Goal: Transaction & Acquisition: Purchase product/service

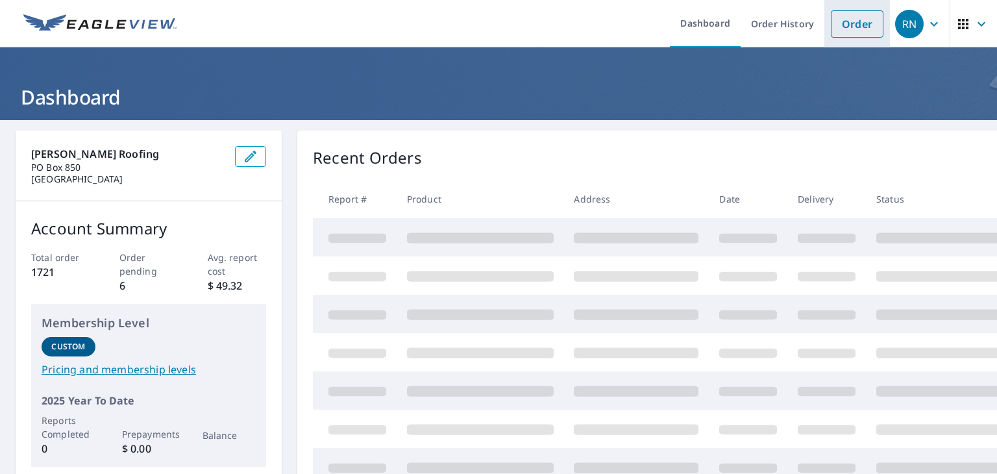
click at [836, 31] on link "Order" at bounding box center [857, 23] width 53 height 27
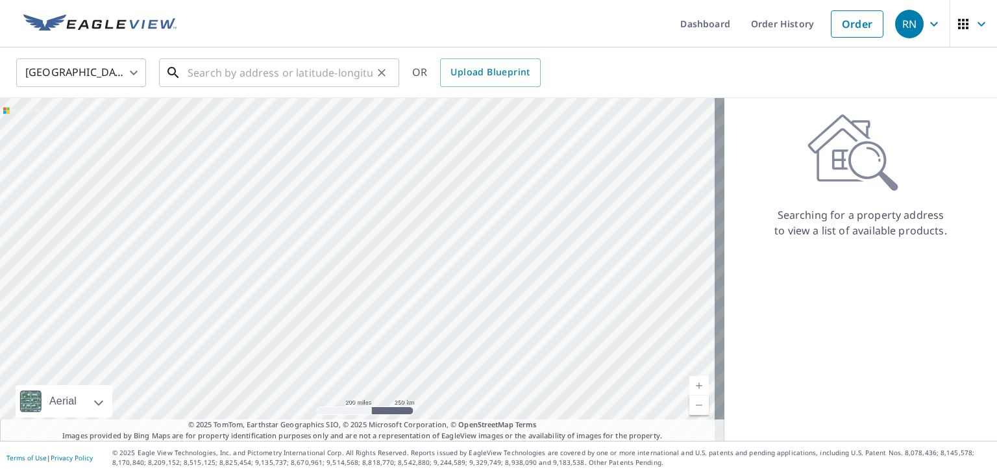
click at [363, 72] on input "text" at bounding box center [280, 73] width 185 height 36
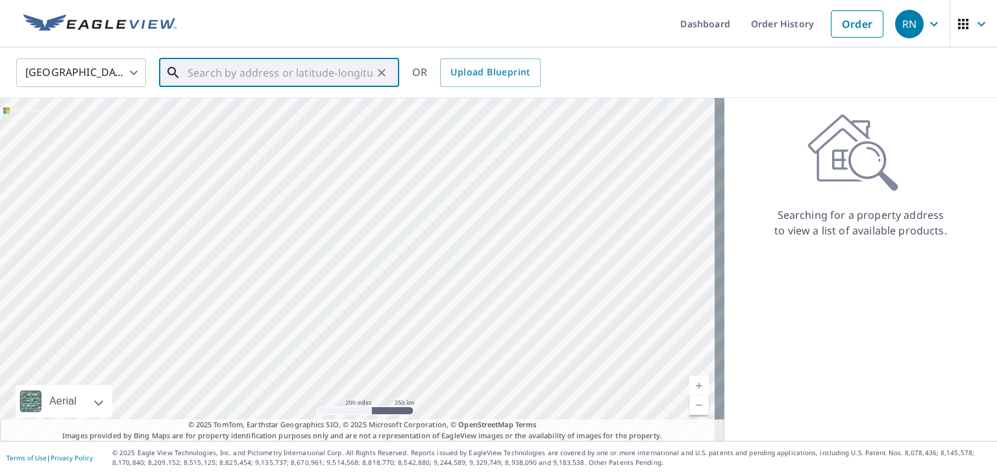
click at [295, 76] on input "text" at bounding box center [280, 73] width 185 height 36
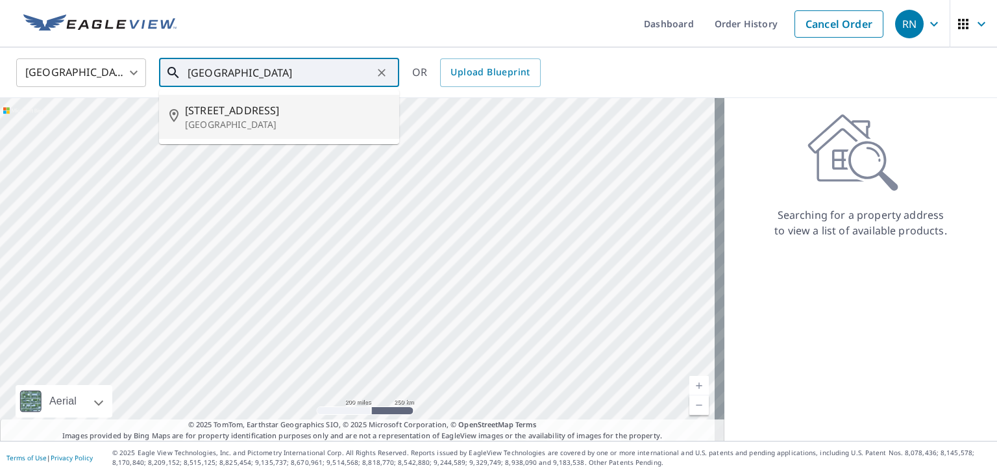
click at [319, 106] on span "[STREET_ADDRESS]" at bounding box center [287, 111] width 204 height 16
type input "[STREET_ADDRESS]"
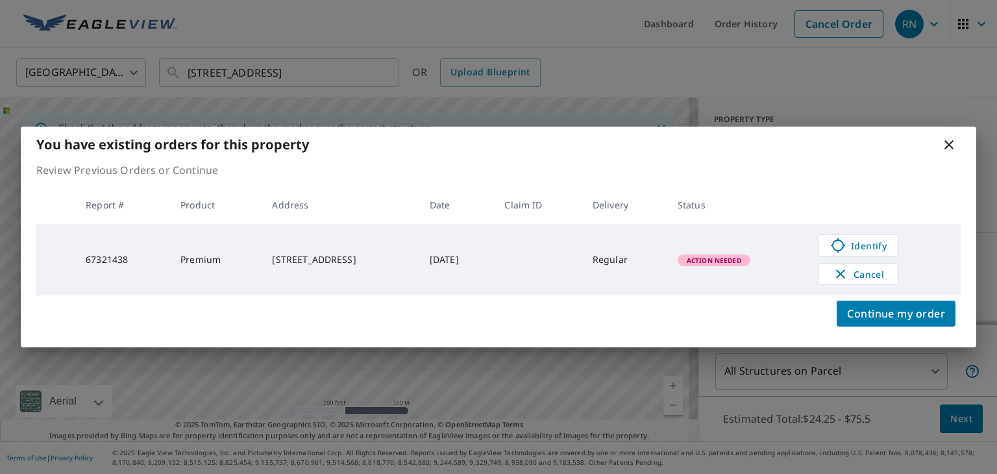
click at [734, 260] on span "Action Needed" at bounding box center [714, 260] width 70 height 9
click at [874, 245] on span "Identify" at bounding box center [859, 246] width 64 height 16
click at [951, 148] on icon at bounding box center [950, 145] width 16 height 16
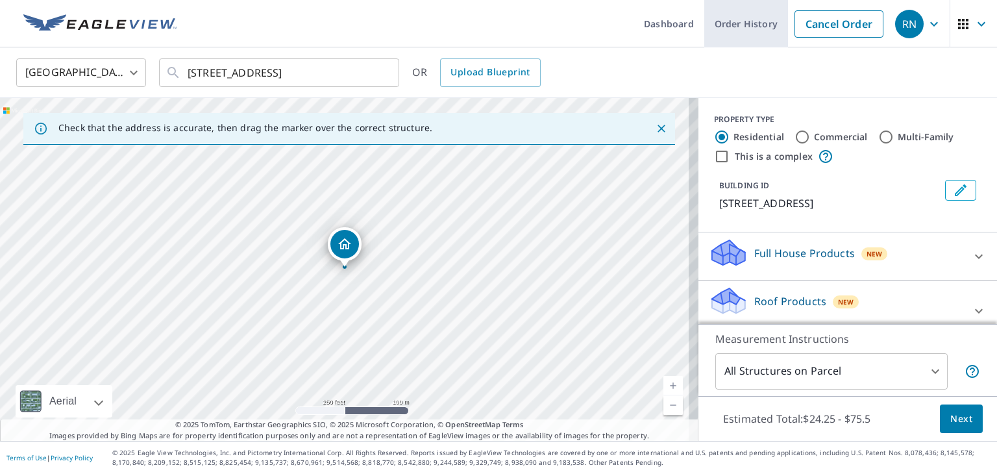
click at [747, 26] on link "Order History" at bounding box center [747, 23] width 84 height 47
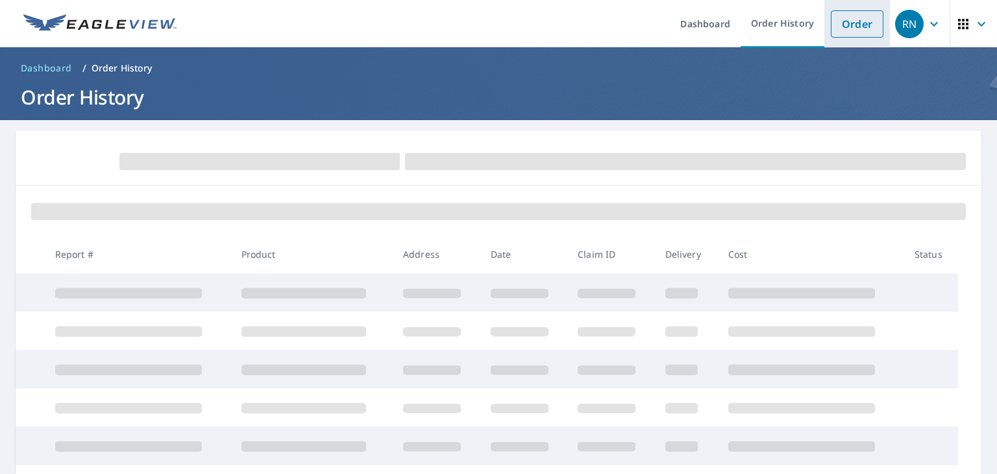
click at [831, 23] on link "Order" at bounding box center [857, 23] width 53 height 27
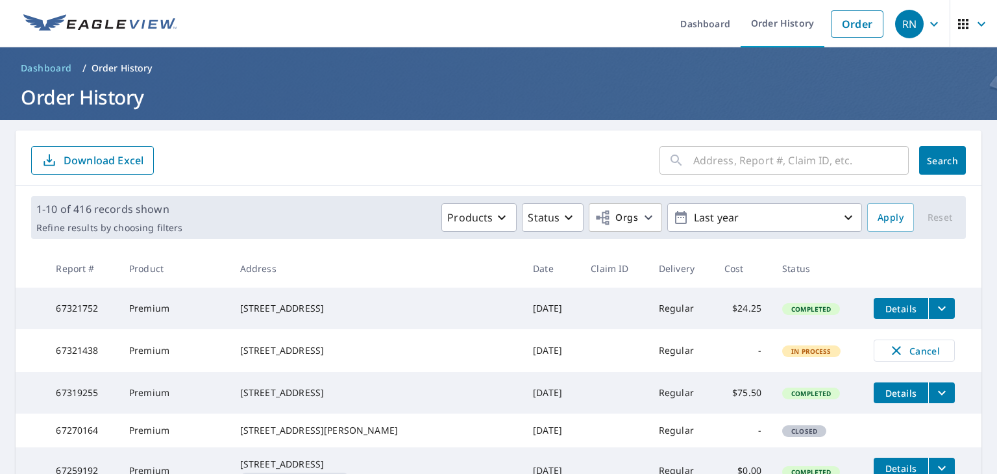
click at [753, 151] on input "text" at bounding box center [802, 160] width 216 height 36
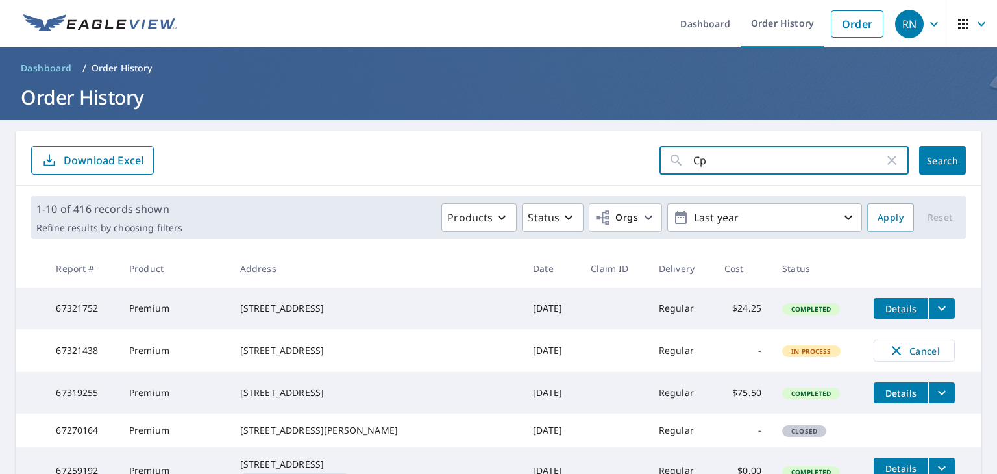
type input "C"
type input "[STREET_ADDRESS]"
click button "Search" at bounding box center [943, 160] width 47 height 29
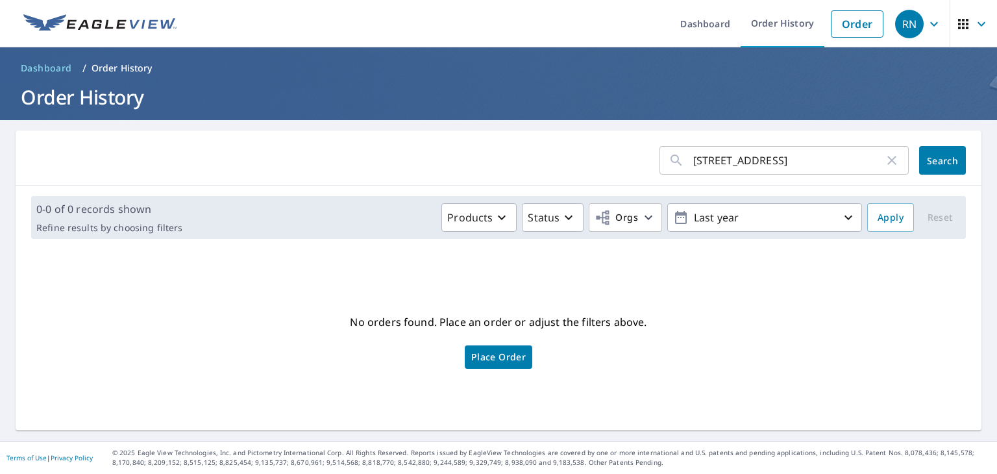
click at [836, 160] on input "[STREET_ADDRESS]" at bounding box center [789, 160] width 191 height 36
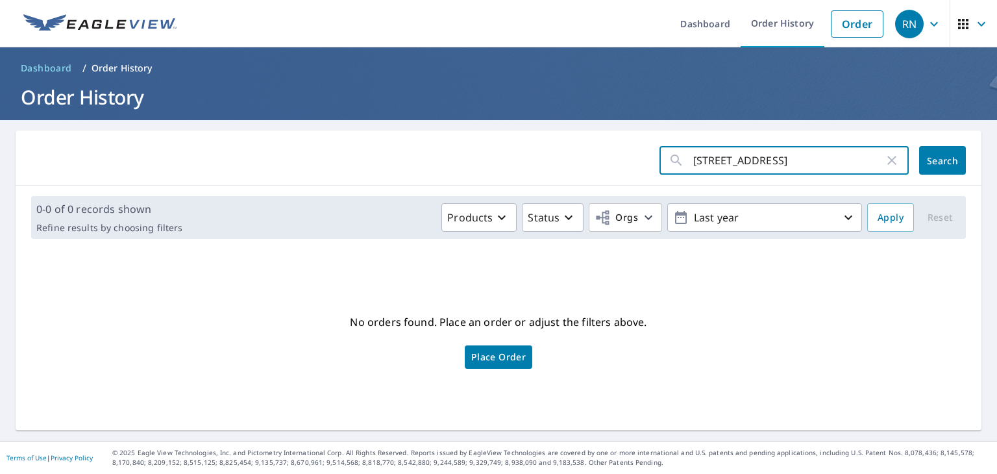
click button "Search" at bounding box center [943, 160] width 47 height 29
drag, startPoint x: 846, startPoint y: 169, endPoint x: 568, endPoint y: 165, distance: 277.3
click at [568, 165] on form "[STREET_ADDRESS] ​ Search" at bounding box center [498, 160] width 935 height 29
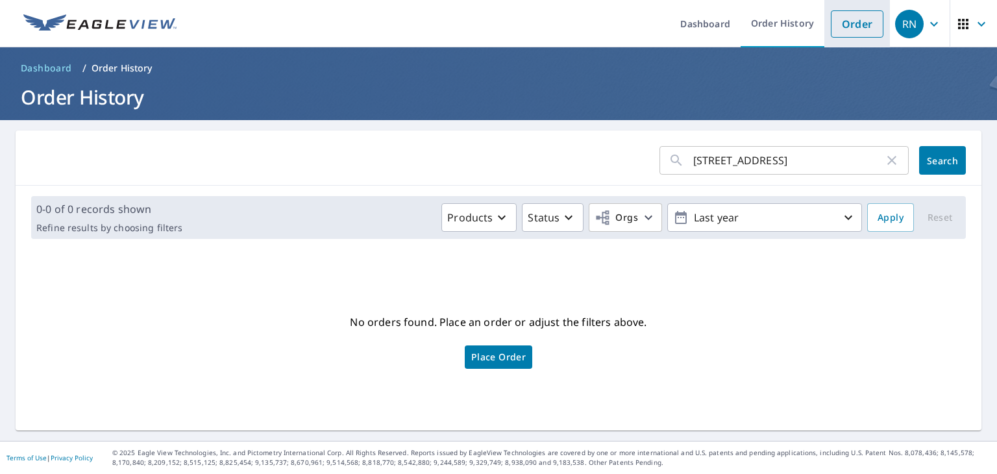
click at [852, 14] on link "Order" at bounding box center [857, 23] width 53 height 27
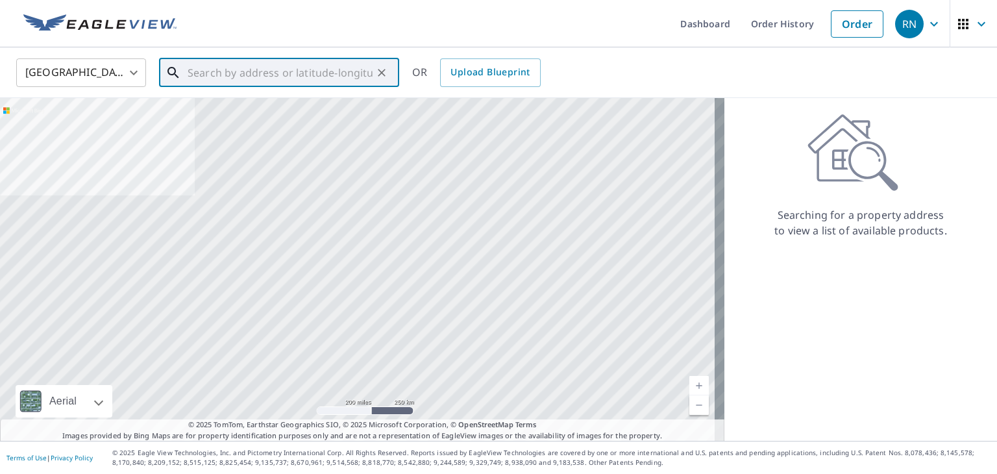
click at [234, 71] on input "text" at bounding box center [280, 73] width 185 height 36
paste input "[STREET_ADDRESS]"
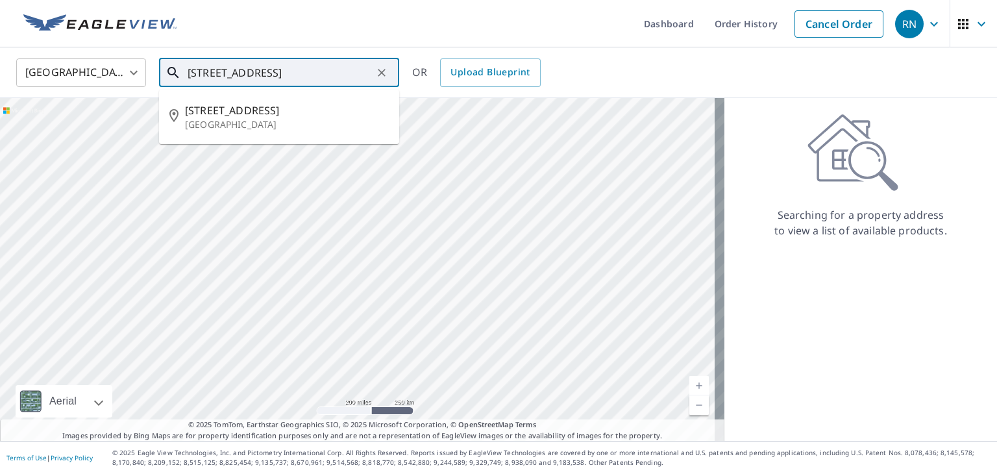
type input "[STREET_ADDRESS]"
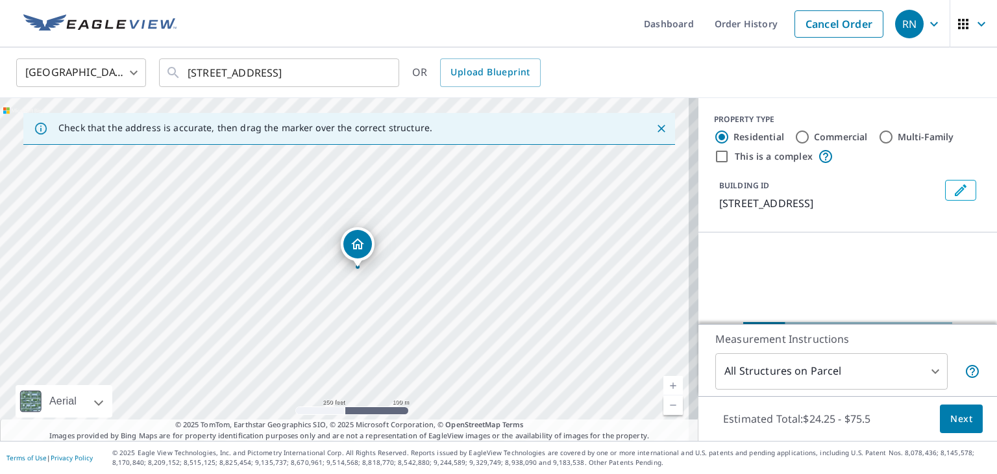
click at [664, 381] on link "Current Level 17, Zoom In" at bounding box center [673, 385] width 19 height 19
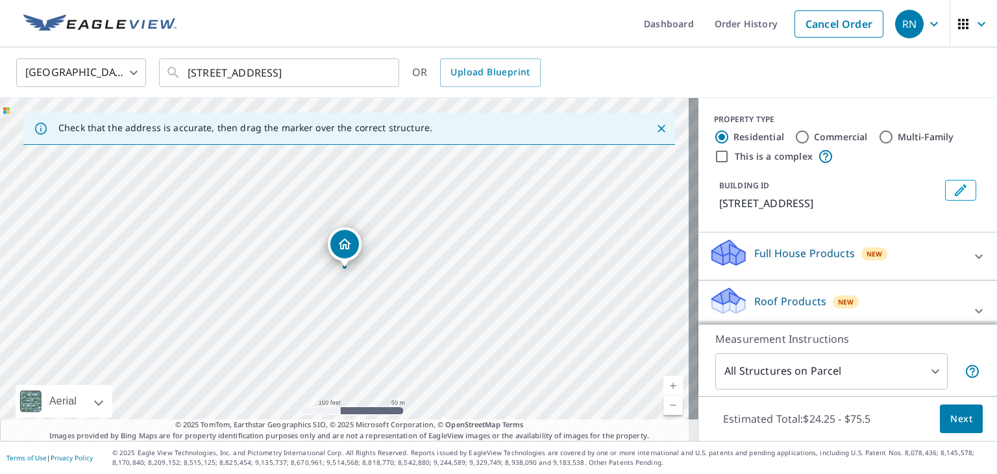
click at [664, 381] on link "Current Level 18, Zoom In" at bounding box center [673, 385] width 19 height 19
click at [664, 381] on link "Current Level 19, Zoom In" at bounding box center [673, 385] width 19 height 19
click at [879, 259] on div "Full House Products New" at bounding box center [836, 256] width 255 height 37
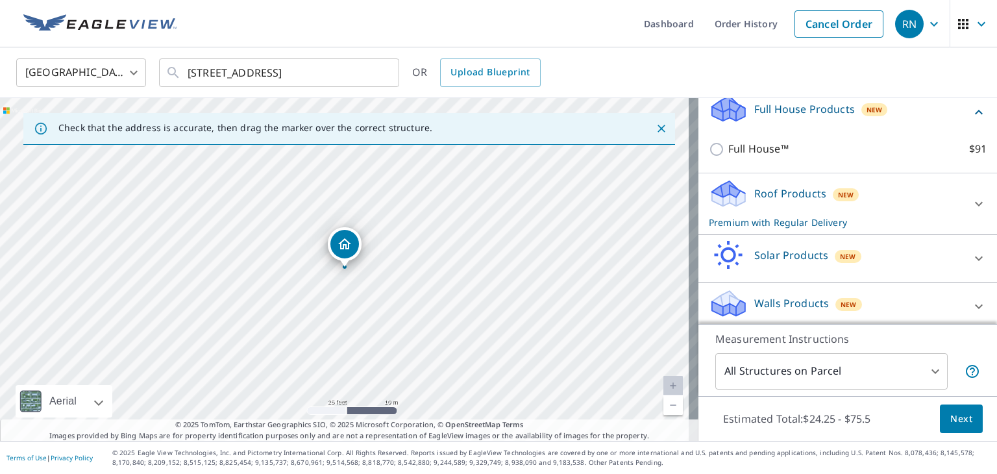
scroll to position [150, 0]
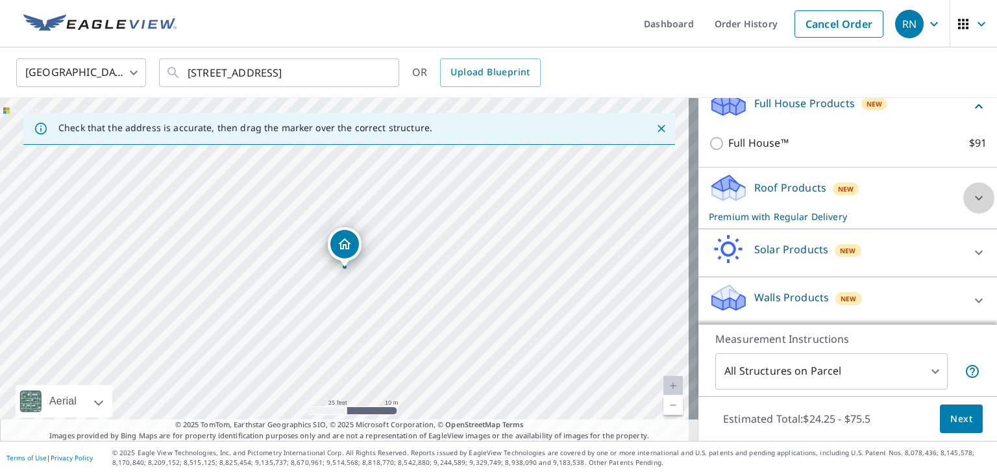
click at [971, 198] on icon at bounding box center [979, 198] width 16 height 16
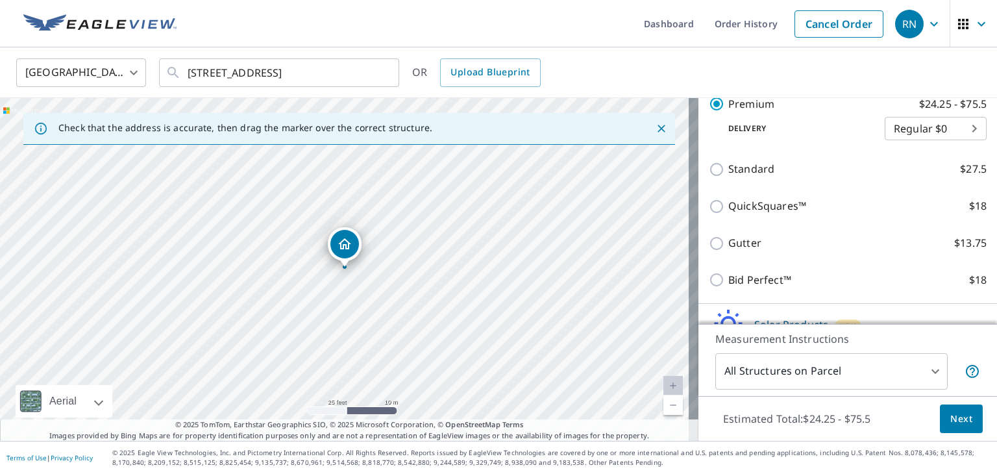
scroll to position [362, 0]
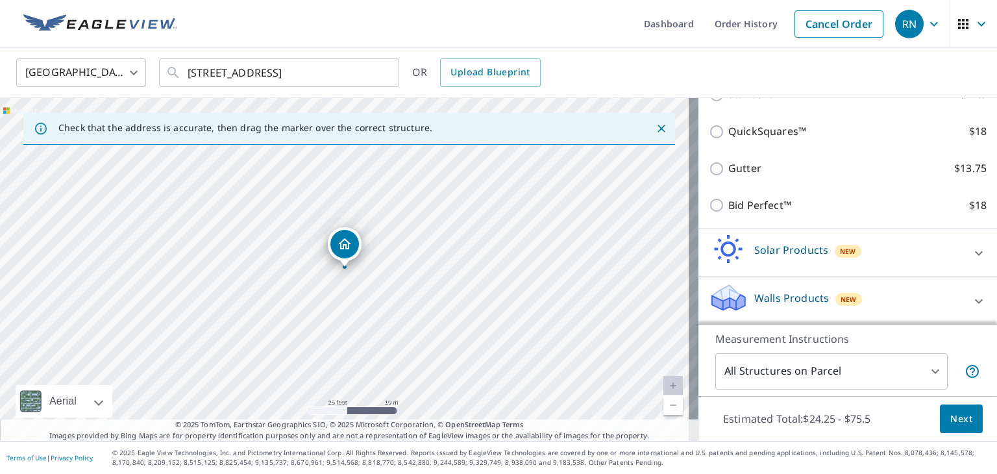
click at [940, 267] on div "Solar Products New" at bounding box center [836, 252] width 255 height 37
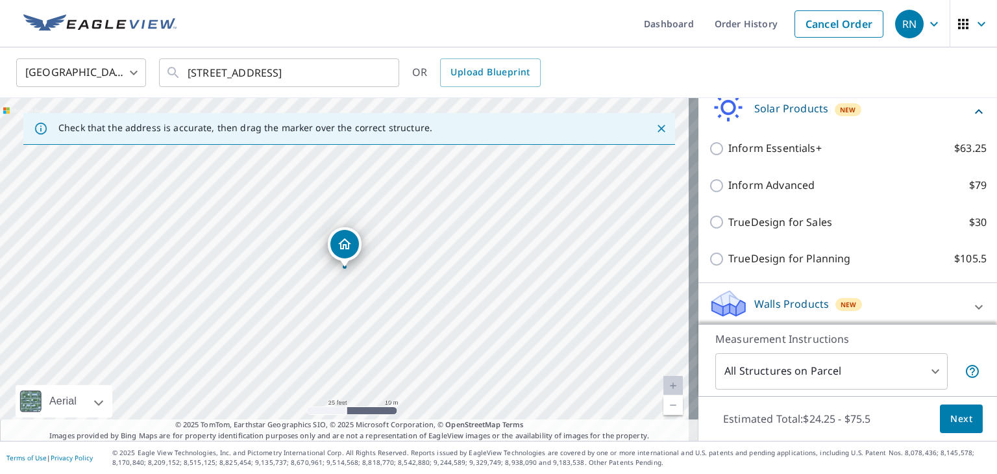
scroll to position [509, 0]
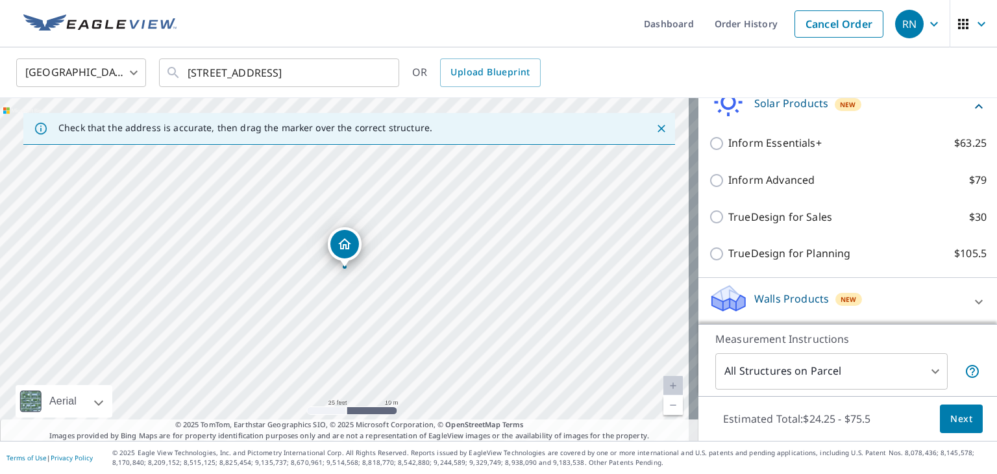
click at [922, 301] on div "Walls Products New" at bounding box center [836, 301] width 255 height 37
click at [975, 299] on icon at bounding box center [979, 301] width 8 height 5
click at [951, 418] on span "Next" at bounding box center [962, 419] width 22 height 16
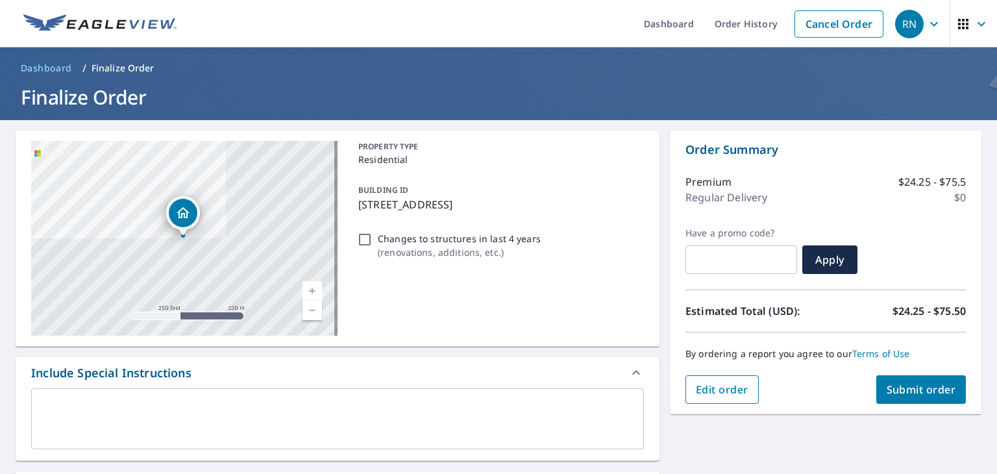
click at [722, 385] on span "Edit order" at bounding box center [722, 389] width 53 height 14
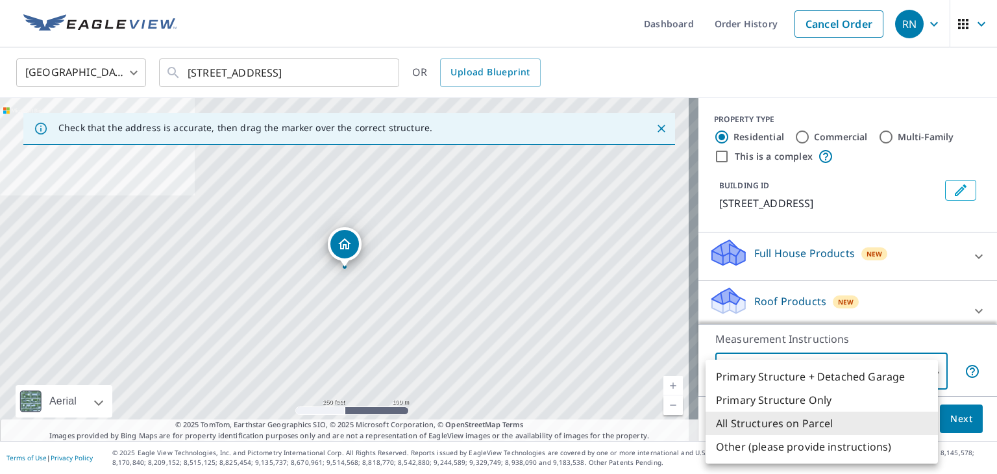
click at [851, 366] on body "RN RN Dashboard Order History Cancel Order RN [GEOGRAPHIC_DATA] [GEOGRAPHIC_DAT…" at bounding box center [498, 237] width 997 height 474
click at [795, 425] on li "All Structures on Parcel" at bounding box center [822, 423] width 232 height 23
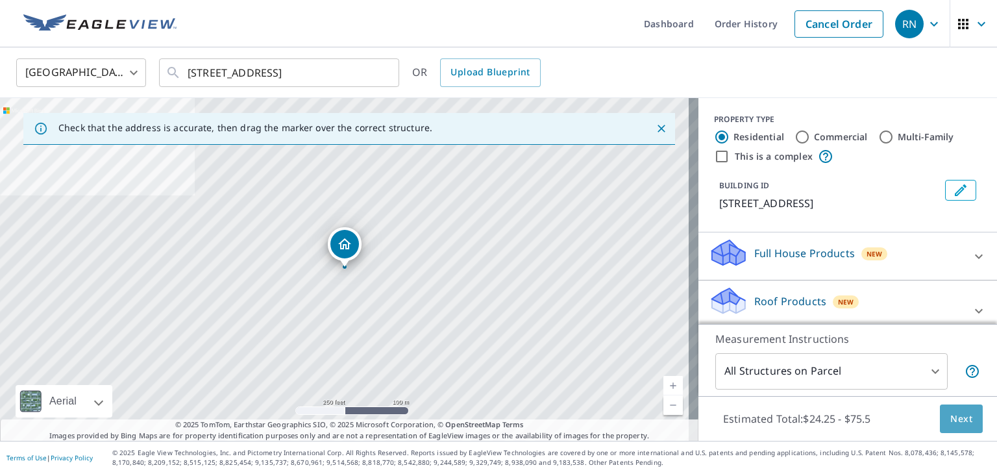
click at [953, 423] on span "Next" at bounding box center [962, 419] width 22 height 16
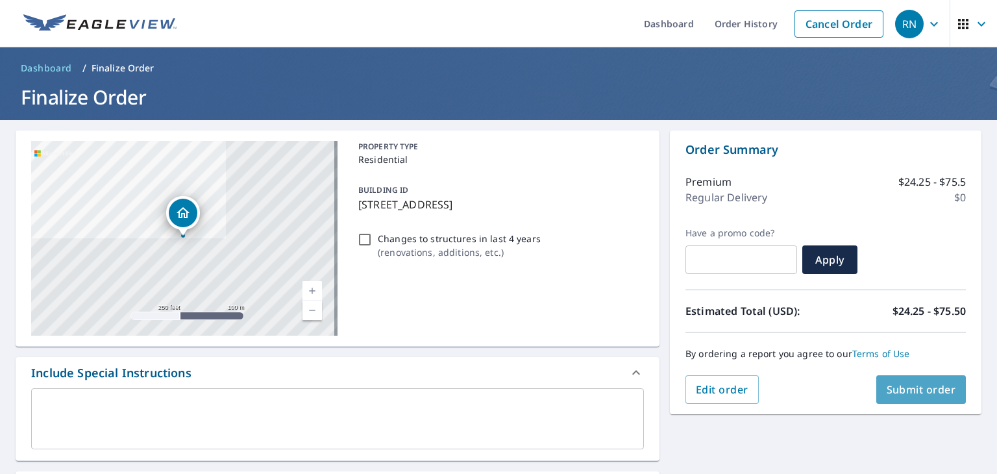
click at [903, 391] on span "Submit order" at bounding box center [921, 389] width 69 height 14
checkbox input "true"
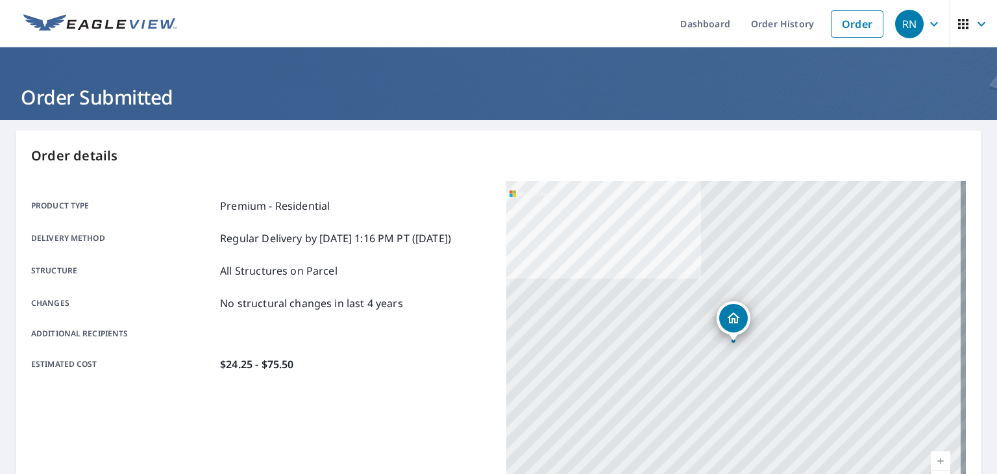
click at [420, 192] on div "Product type Premium - Residential Delivery method Regular Delivery by [DATE] 1…" at bounding box center [261, 285] width 460 height 208
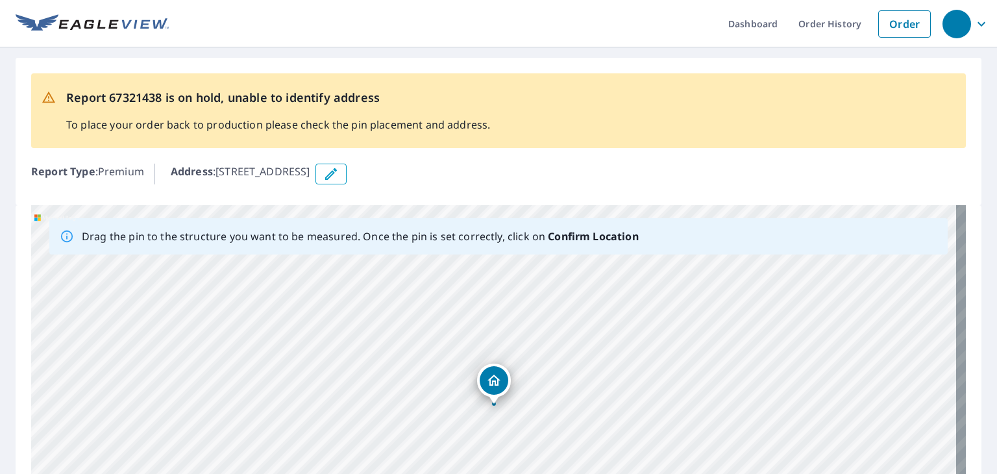
drag, startPoint x: 574, startPoint y: 230, endPoint x: 586, endPoint y: 211, distance: 22.2
click at [586, 211] on div "[STREET_ADDRESS]" at bounding box center [498, 408] width 935 height 407
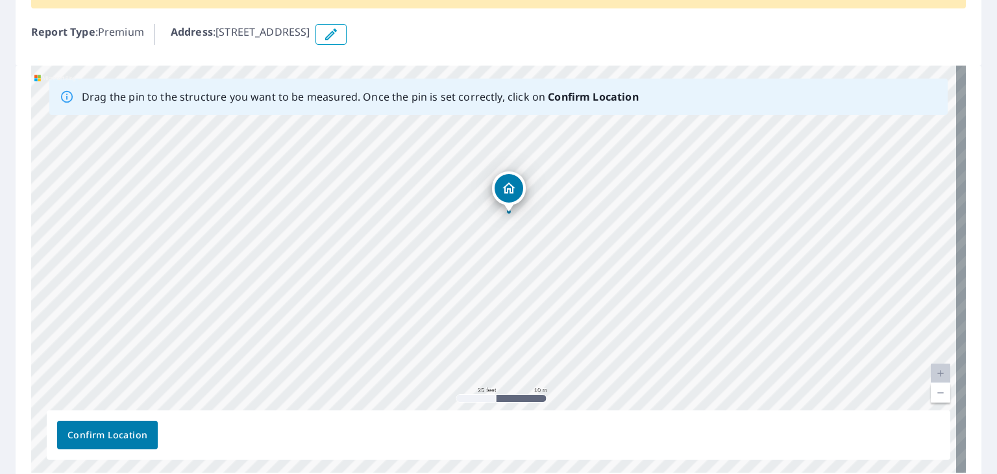
scroll to position [143, 0]
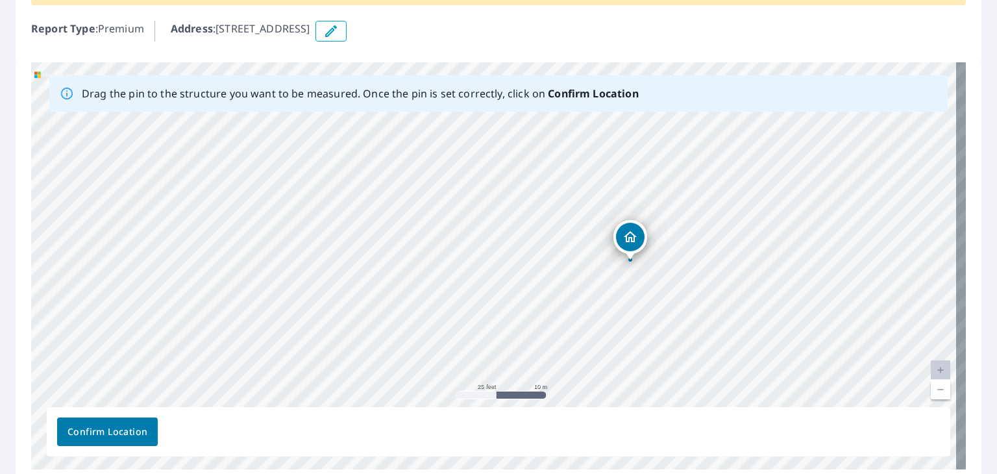
drag, startPoint x: 505, startPoint y: 190, endPoint x: 789, endPoint y: 249, distance: 289.7
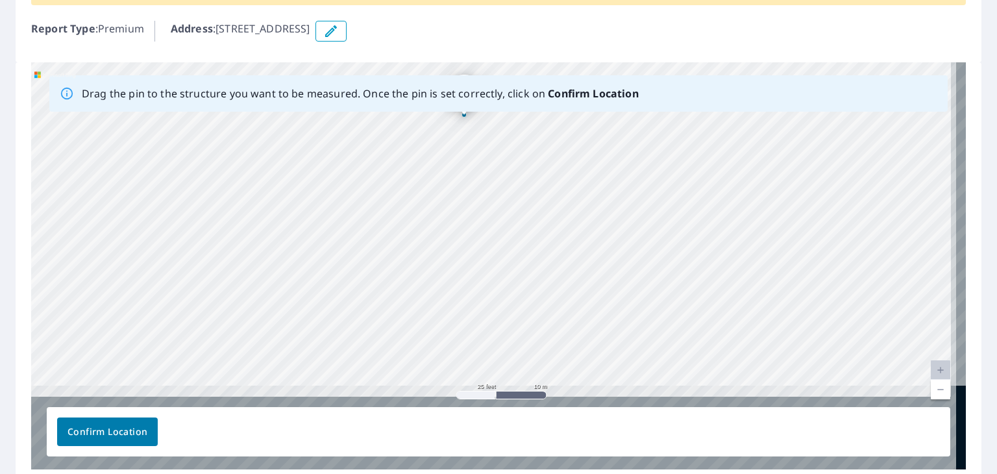
drag, startPoint x: 820, startPoint y: 265, endPoint x: 790, endPoint y: 116, distance: 151.7
click at [790, 116] on div "[STREET_ADDRESS]" at bounding box center [498, 265] width 935 height 407
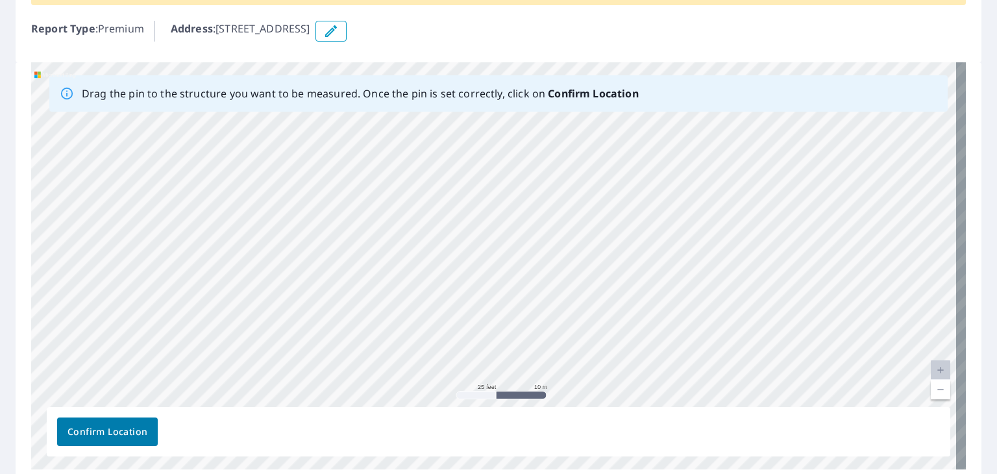
drag, startPoint x: 753, startPoint y: 257, endPoint x: 704, endPoint y: 84, distance: 179.5
click at [704, 84] on div "Drag the pin to the structure you want to be measured. Once the pin is set corr…" at bounding box center [498, 265] width 935 height 407
click at [355, 227] on div "[STREET_ADDRESS]" at bounding box center [498, 265] width 935 height 407
drag, startPoint x: 512, startPoint y: 231, endPoint x: 395, endPoint y: 68, distance: 200.6
click at [395, 68] on div "[STREET_ADDRESS]" at bounding box center [498, 265] width 935 height 407
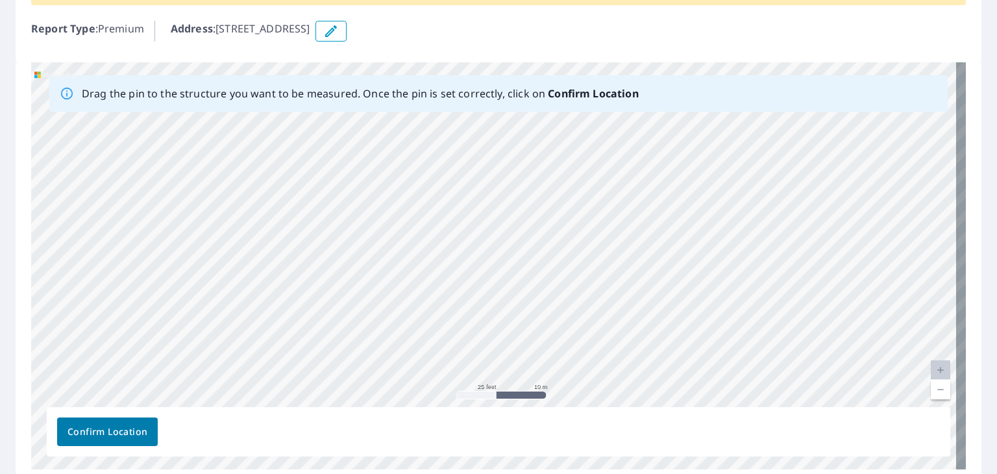
drag, startPoint x: 474, startPoint y: 280, endPoint x: 360, endPoint y: 55, distance: 252.1
click at [360, 55] on div "Report 67321438 is on hold, unable to identify address To place your order back…" at bounding box center [498, 200] width 997 height 591
click at [345, 188] on div "[STREET_ADDRESS]" at bounding box center [498, 265] width 935 height 407
drag, startPoint x: 652, startPoint y: 258, endPoint x: 0, endPoint y: -50, distance: 721.0
click at [0, 0] on html "Dashboard Order History Order Report 67321438 is on hold, unable to identify ad…" at bounding box center [498, 237] width 997 height 474
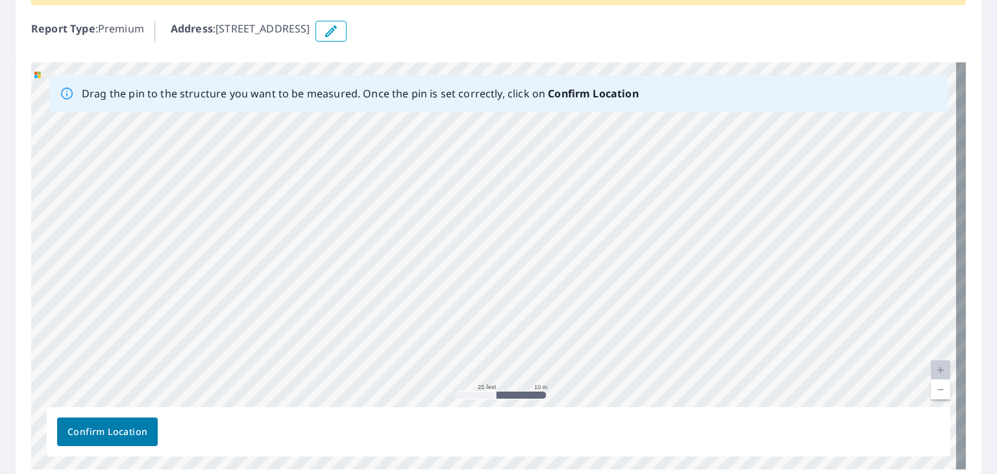
click at [621, 168] on div "[STREET_ADDRESS]" at bounding box center [498, 265] width 935 height 407
drag, startPoint x: 777, startPoint y: 247, endPoint x: 997, endPoint y: 504, distance: 337.6
click at [997, 473] on html "Dashboard Order History Order Report 67321438 is on hold, unable to identify ad…" at bounding box center [498, 237] width 997 height 474
click at [714, 323] on div "[STREET_ADDRESS]" at bounding box center [498, 265] width 935 height 407
drag, startPoint x: 188, startPoint y: 151, endPoint x: 367, endPoint y: 489, distance: 382.0
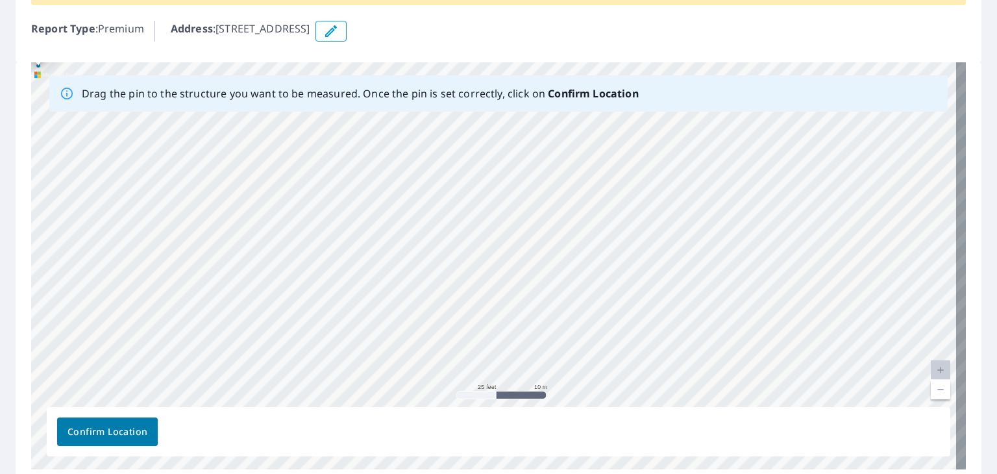
click at [367, 473] on html "Dashboard Order History Order Report 67321438 is on hold, unable to identify ad…" at bounding box center [498, 237] width 997 height 474
click at [441, 315] on div "[STREET_ADDRESS]" at bounding box center [498, 265] width 935 height 407
drag, startPoint x: 553, startPoint y: 172, endPoint x: 410, endPoint y: 382, distance: 253.4
click at [410, 382] on div "[STREET_ADDRESS]" at bounding box center [498, 265] width 935 height 407
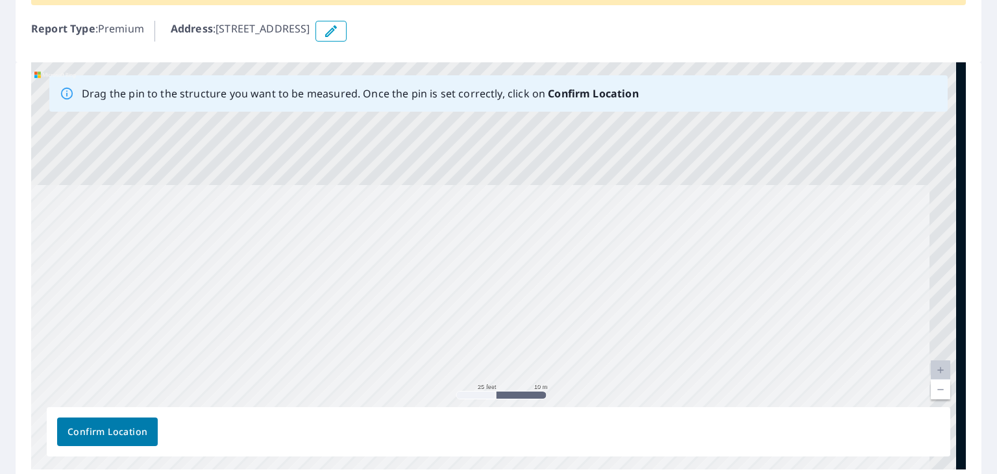
drag, startPoint x: 489, startPoint y: 172, endPoint x: 397, endPoint y: 360, distance: 208.8
click at [397, 360] on div "[STREET_ADDRESS]" at bounding box center [498, 265] width 935 height 407
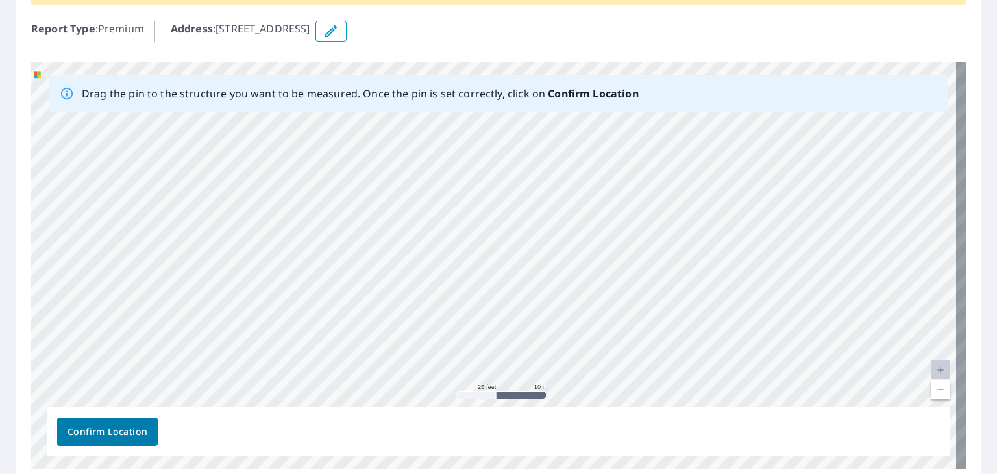
drag, startPoint x: 473, startPoint y: 183, endPoint x: 379, endPoint y: 431, distance: 264.7
click at [379, 431] on div "Drag the pin to the structure you want to be measured. Once the pin is set corr…" at bounding box center [498, 265] width 935 height 407
click at [444, 247] on div "[STREET_ADDRESS]" at bounding box center [498, 265] width 935 height 407
drag, startPoint x: 334, startPoint y: 178, endPoint x: 538, endPoint y: 340, distance: 259.7
click at [538, 340] on div "[STREET_ADDRESS]" at bounding box center [498, 265] width 935 height 407
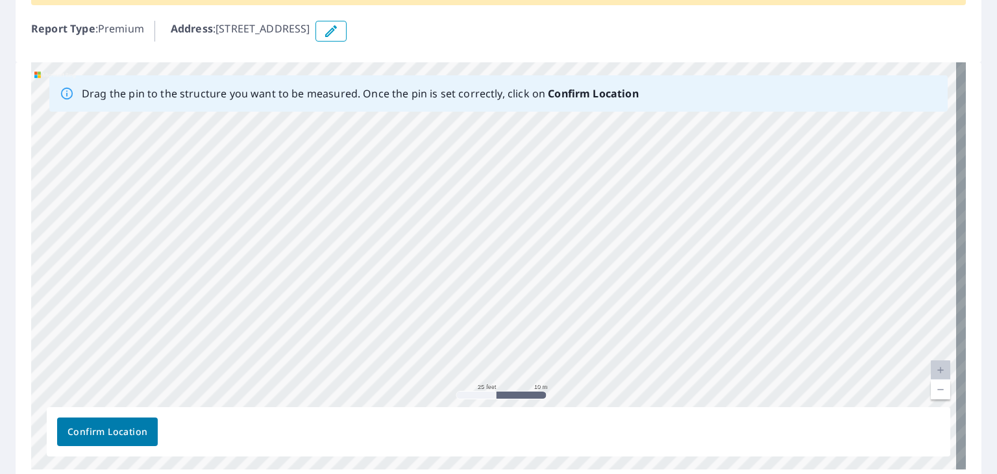
drag, startPoint x: 257, startPoint y: 311, endPoint x: 331, endPoint y: 201, distance: 133.3
click at [331, 201] on div "[STREET_ADDRESS]" at bounding box center [498, 265] width 935 height 407
click at [933, 389] on link "Current Level 20, Zoom Out" at bounding box center [940, 389] width 19 height 19
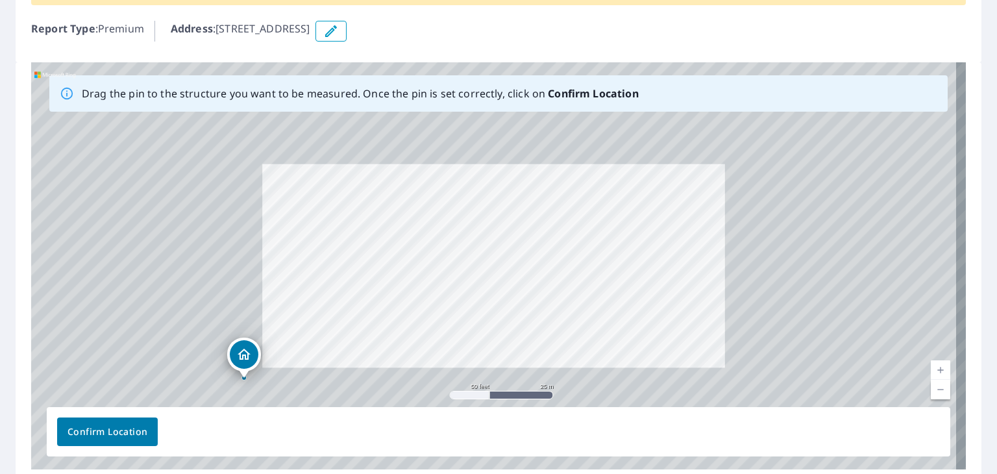
click at [933, 389] on link "Current Level 19, Zoom Out" at bounding box center [940, 389] width 19 height 19
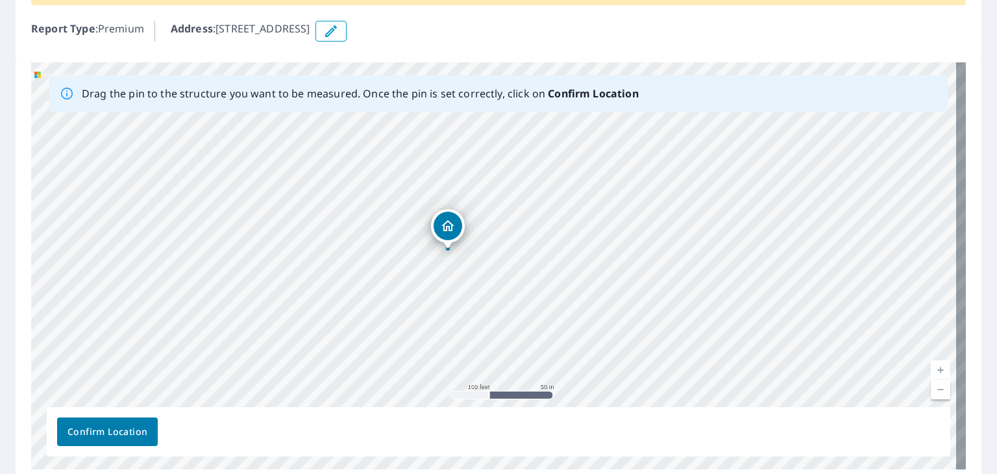
drag, startPoint x: 369, startPoint y: 295, endPoint x: 447, endPoint y: 223, distance: 106.6
click at [447, 223] on div "[STREET_ADDRESS]" at bounding box center [498, 265] width 935 height 407
click at [931, 367] on link "Current Level 18, Zoom In" at bounding box center [940, 369] width 19 height 19
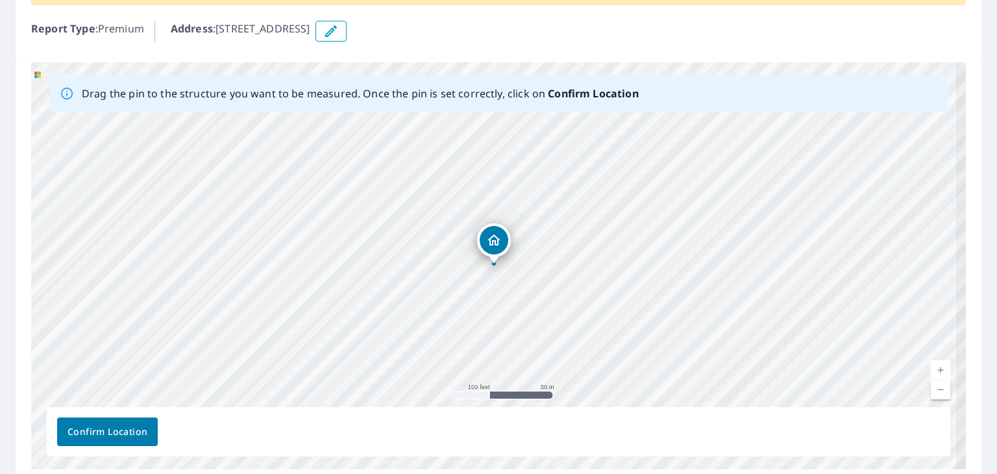
click at [931, 367] on link "Current Level 18, Zoom In" at bounding box center [940, 369] width 19 height 19
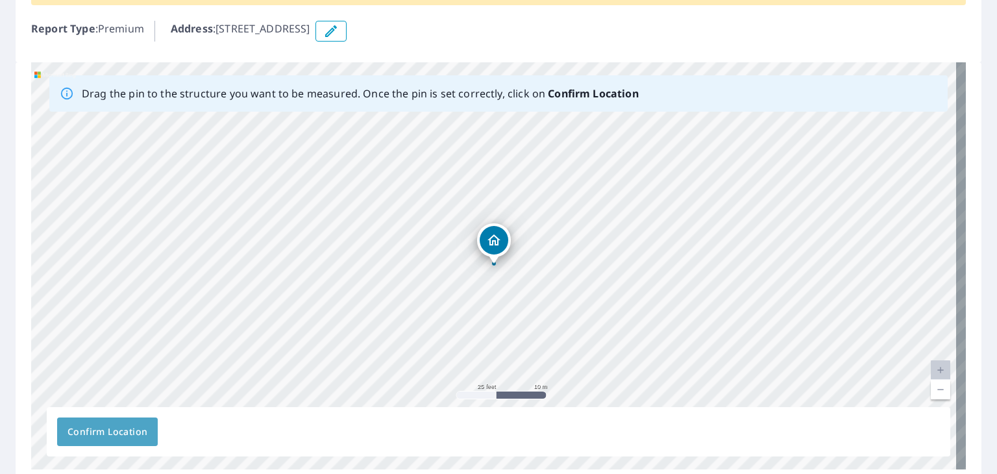
click at [113, 422] on button "Confirm Location" at bounding box center [107, 432] width 101 height 29
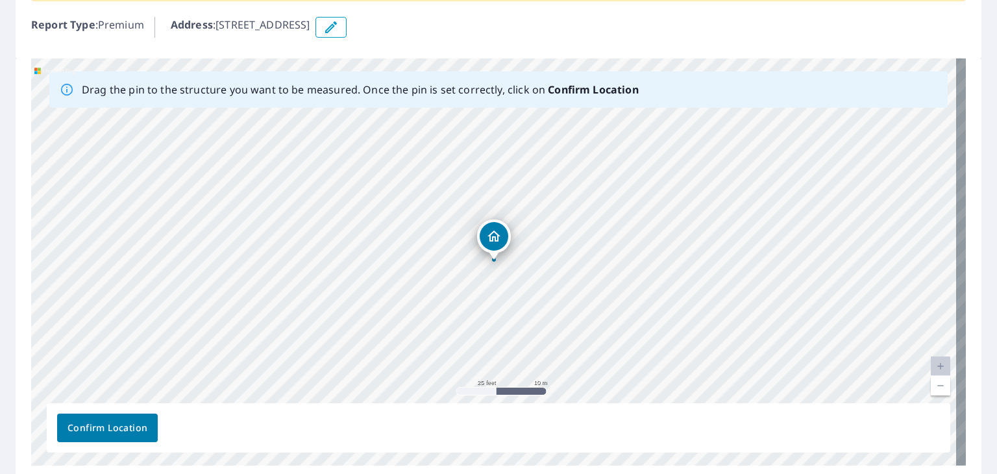
scroll to position [231, 0]
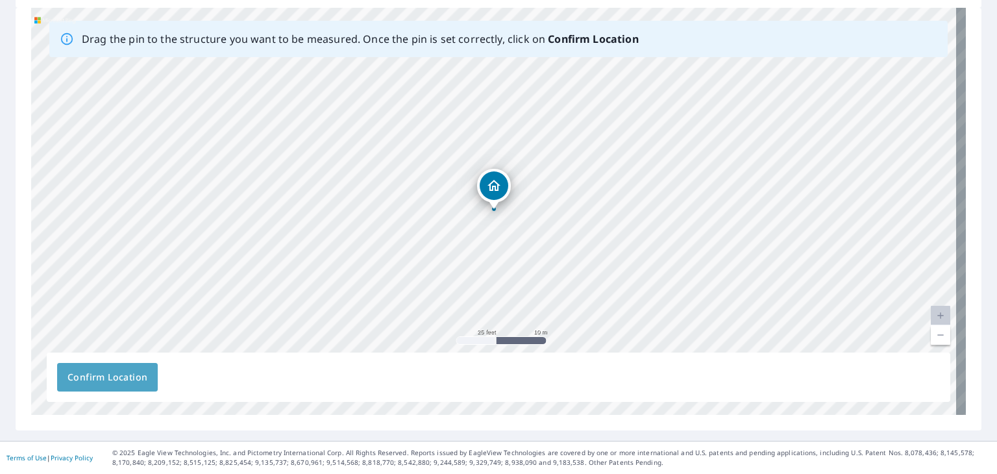
click at [126, 370] on span "Confirm Location" at bounding box center [108, 378] width 80 height 16
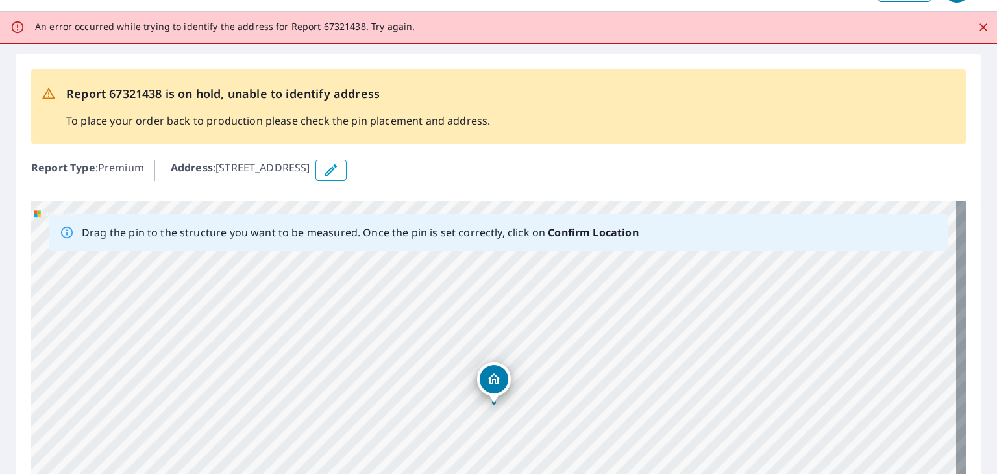
scroll to position [0, 0]
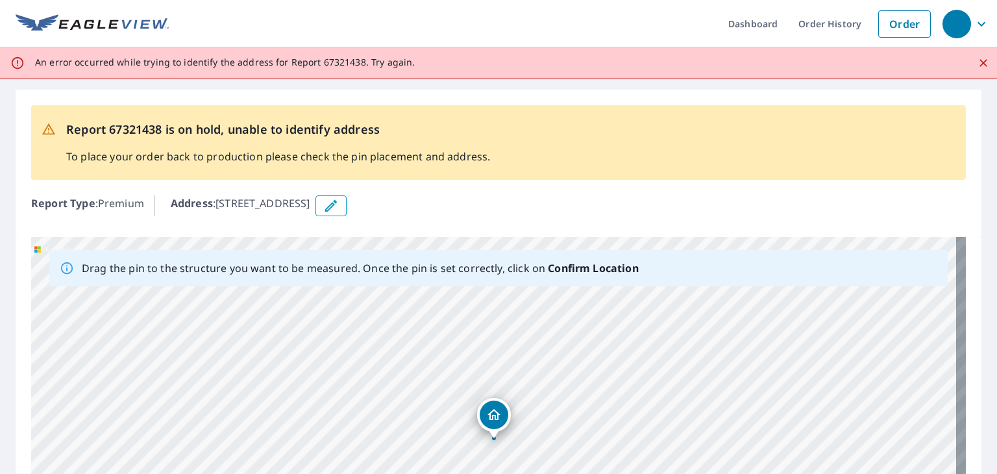
click at [339, 207] on icon "button" at bounding box center [331, 206] width 16 height 16
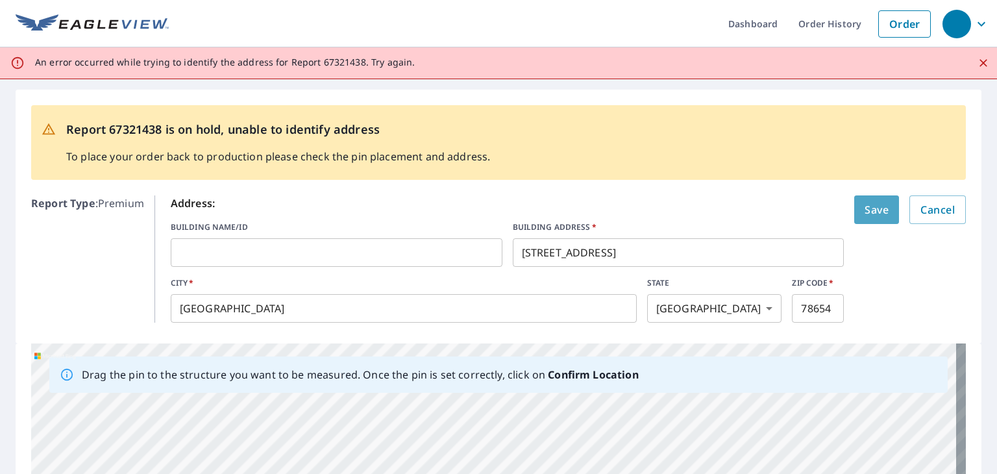
click at [866, 215] on span "Save" at bounding box center [877, 210] width 24 height 18
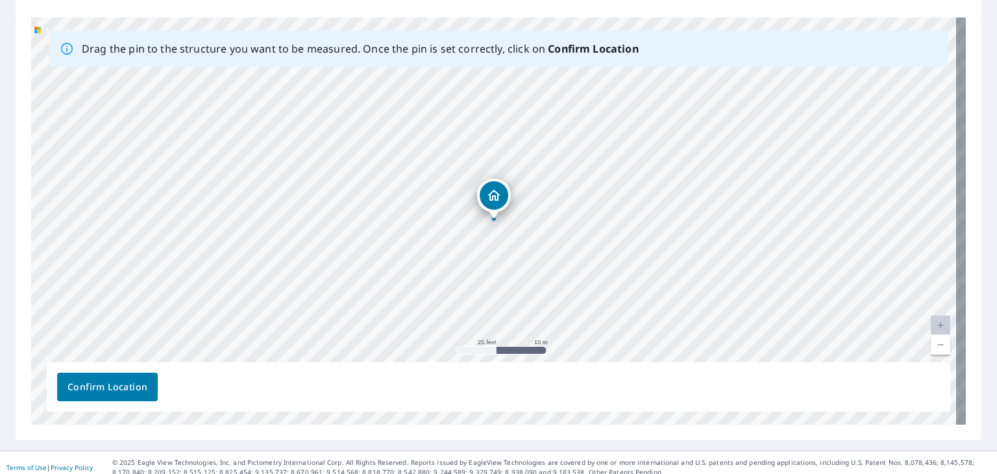
scroll to position [222, 0]
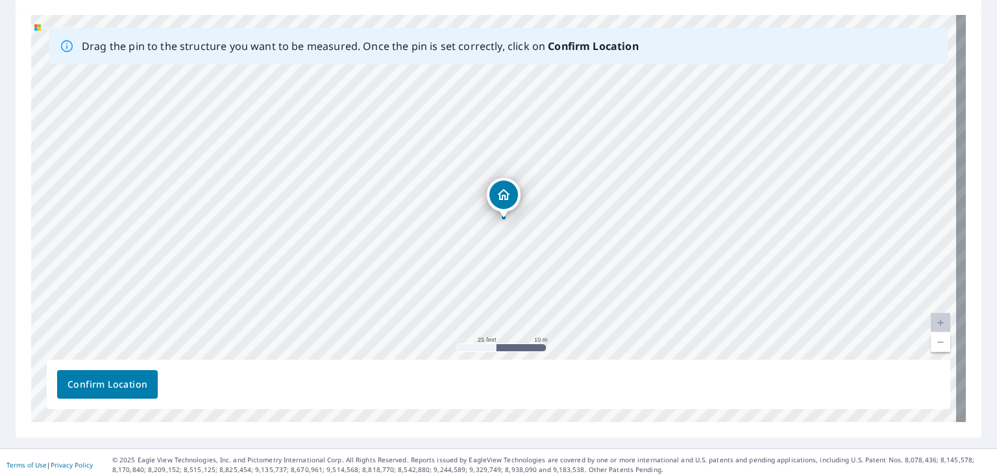
drag, startPoint x: 488, startPoint y: 199, endPoint x: 497, endPoint y: 201, distance: 9.2
click at [497, 201] on div "[STREET_ADDRESS]" at bounding box center [498, 218] width 935 height 407
click at [112, 383] on span "Confirm Location" at bounding box center [108, 385] width 80 height 16
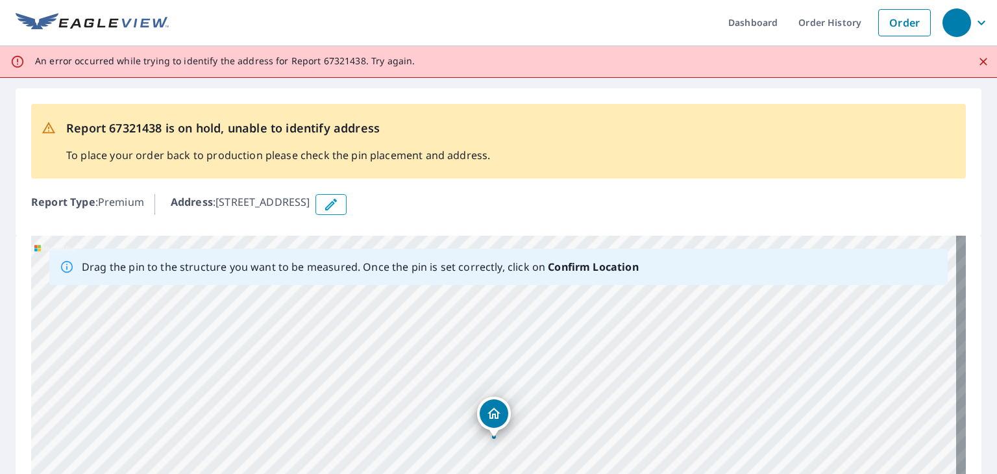
scroll to position [0, 0]
click at [977, 57] on icon "Close" at bounding box center [983, 62] width 13 height 13
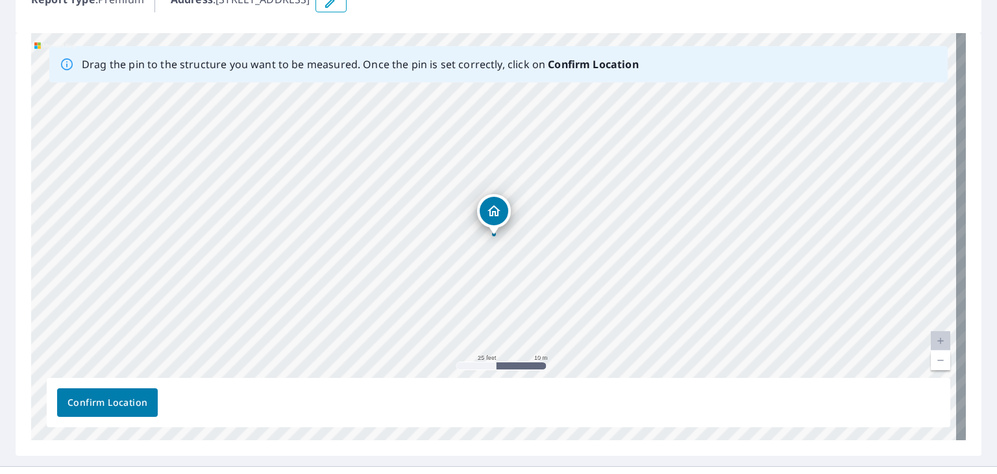
scroll to position [197, 0]
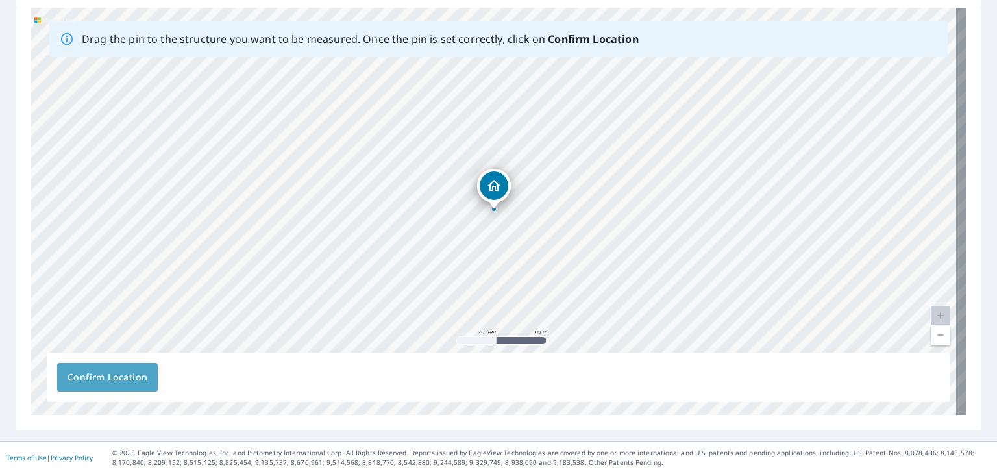
click at [88, 379] on span "Confirm Location" at bounding box center [108, 378] width 80 height 16
click at [88, 379] on div "Confirm Location" at bounding box center [499, 377] width 904 height 49
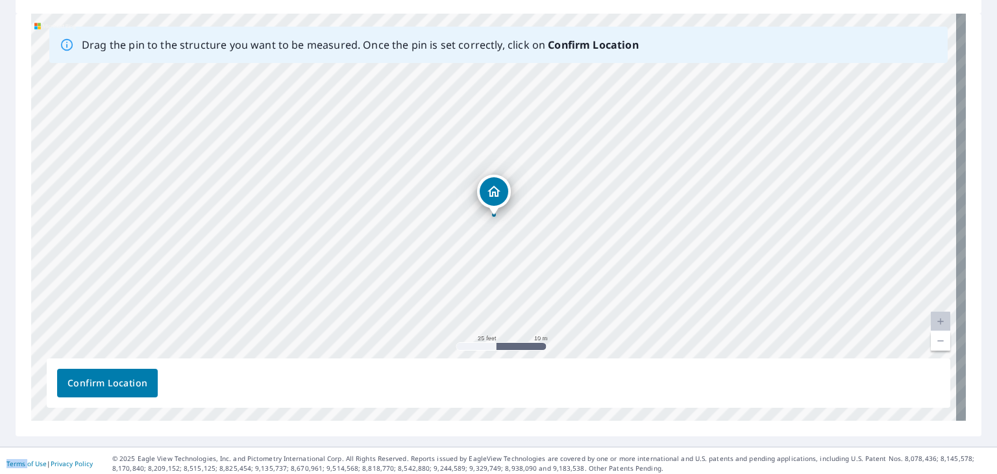
scroll to position [229, 0]
